Goal: Obtain resource: Obtain resource

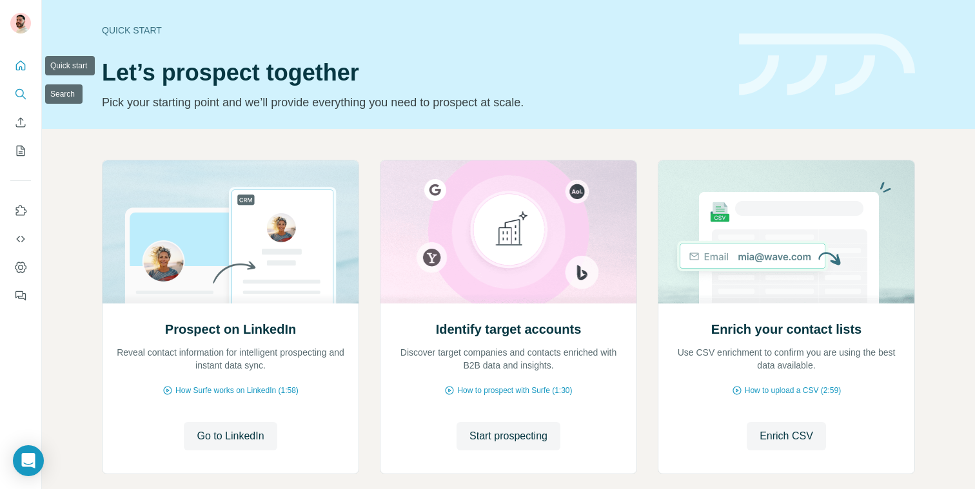
click at [25, 88] on icon "Search" at bounding box center [20, 94] width 13 height 13
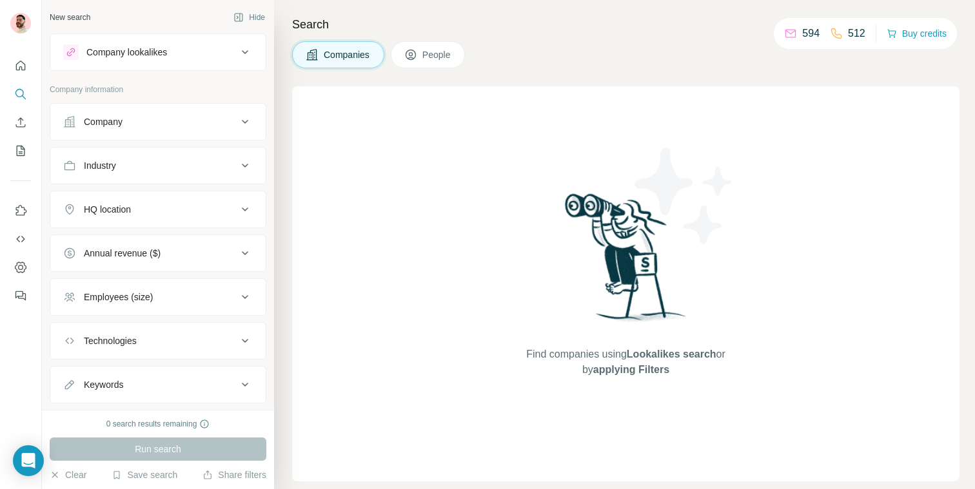
click at [143, 115] on div "Company" at bounding box center [150, 121] width 174 height 13
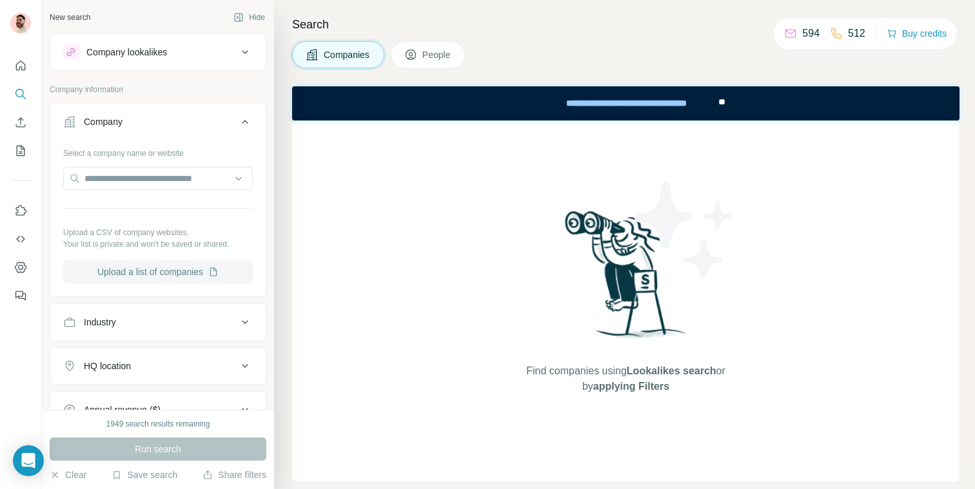
click at [169, 268] on button "Upload a list of companies" at bounding box center [158, 272] width 190 height 23
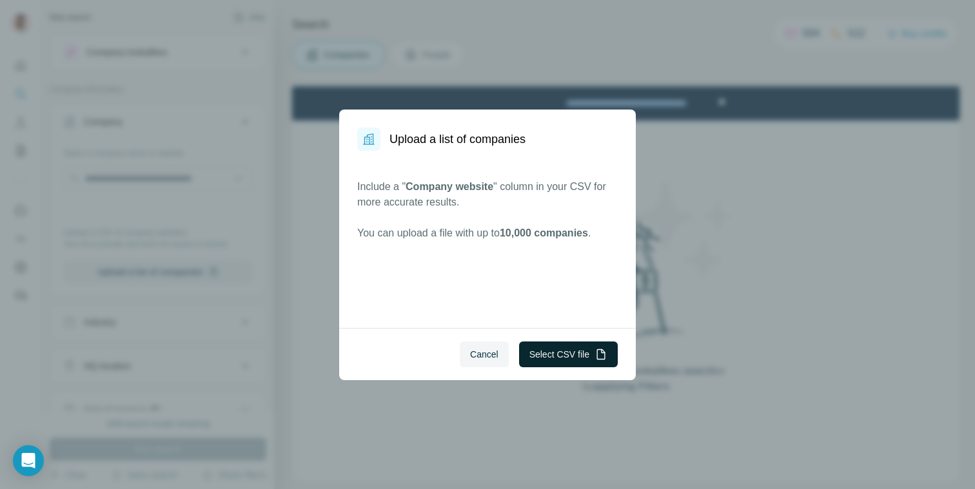
click at [569, 351] on button "Select CSV file" at bounding box center [568, 355] width 99 height 26
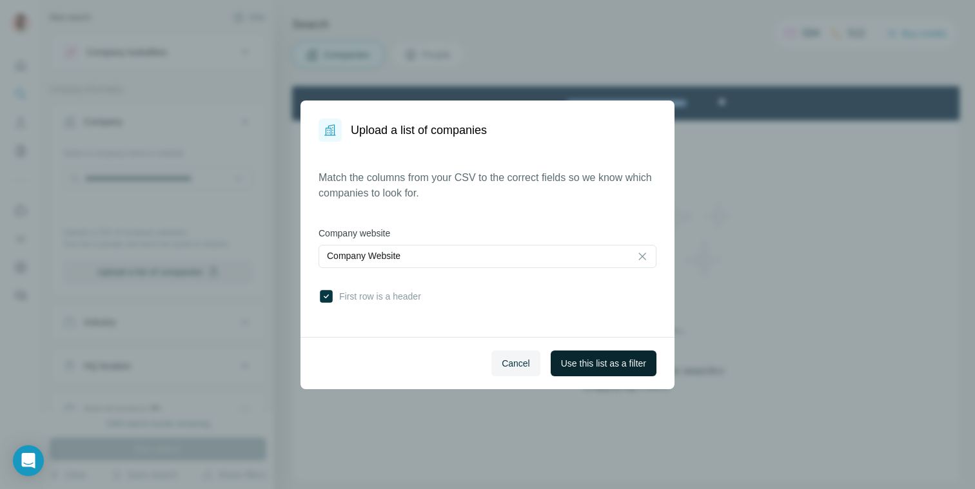
click at [579, 361] on span "Use this list as a filter" at bounding box center [603, 363] width 85 height 13
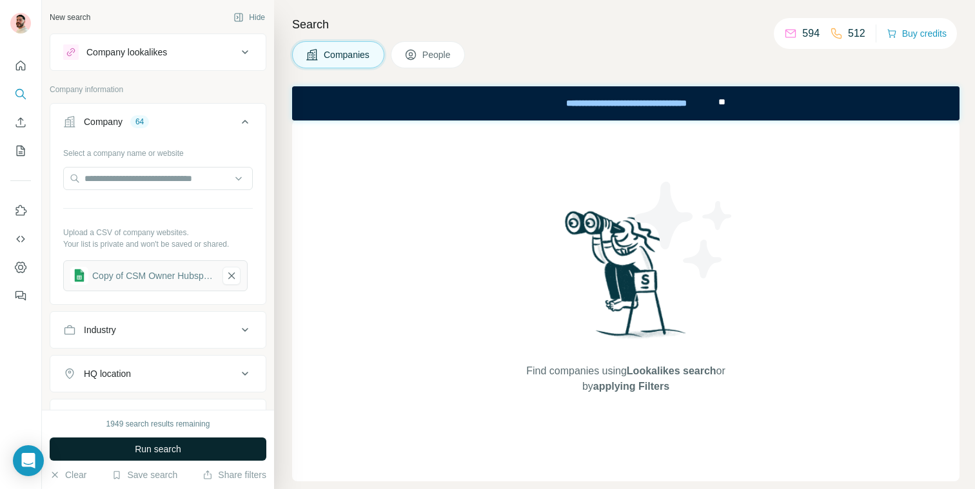
click at [167, 451] on span "Run search" at bounding box center [158, 449] width 46 height 13
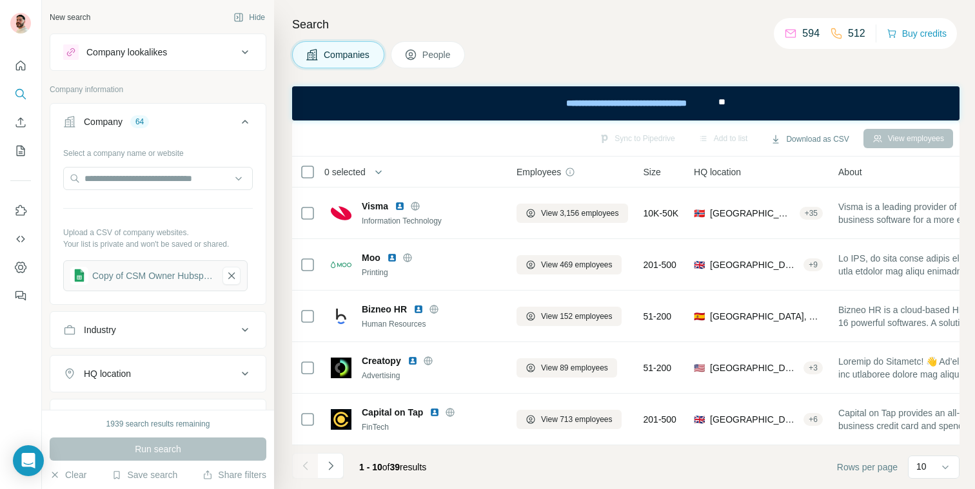
click at [313, 163] on th "0 selected" at bounding box center [395, 172] width 206 height 31
click at [362, 172] on span "0 selected" at bounding box center [344, 172] width 41 height 13
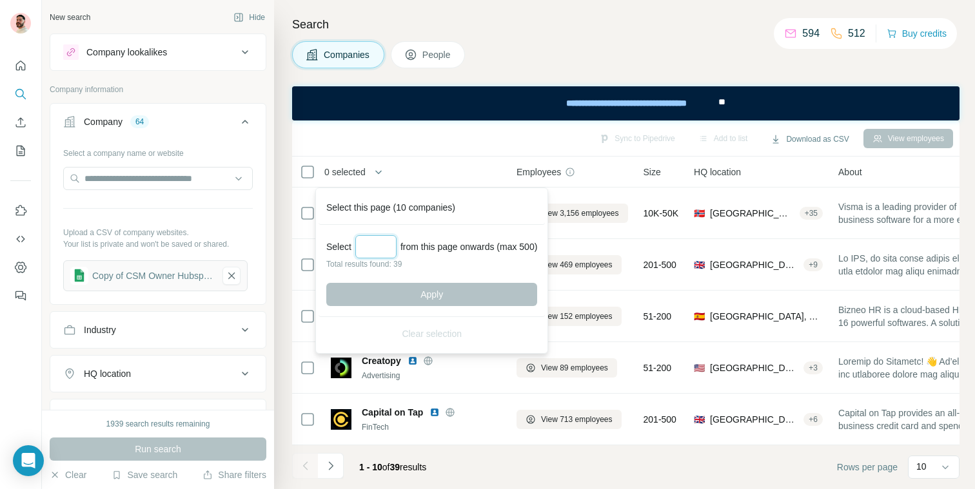
click at [389, 241] on input "Select a number (up to 500)" at bounding box center [375, 246] width 41 height 23
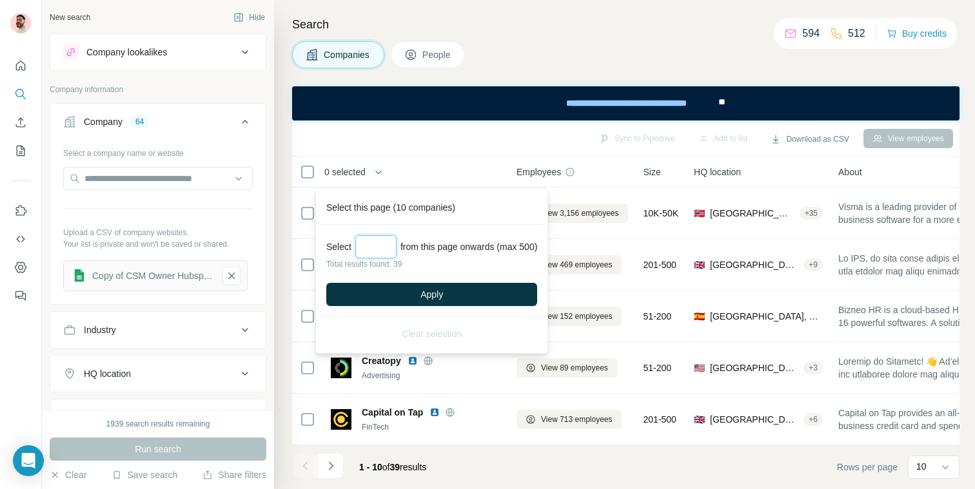
type input "**"
click at [399, 290] on button "Apply" at bounding box center [431, 294] width 211 height 23
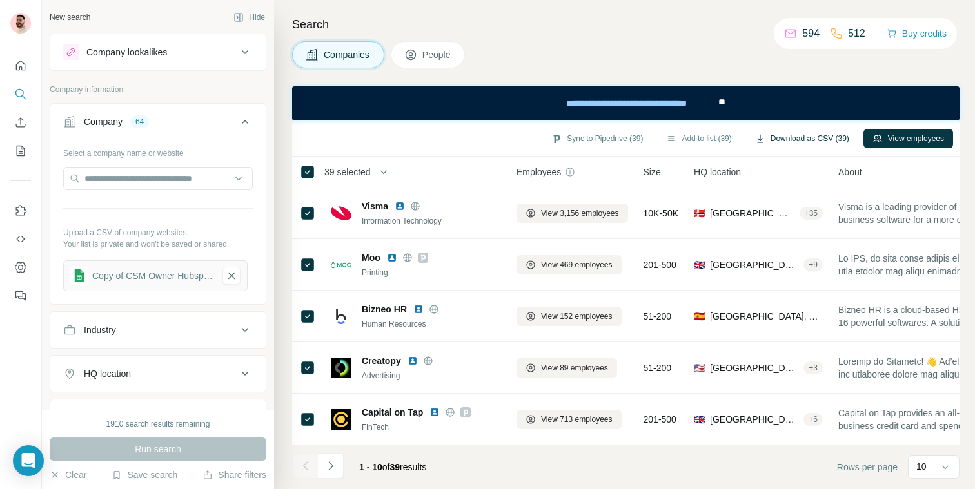
click at [785, 134] on button "Download as CSV (39)" at bounding box center [802, 138] width 112 height 19
